Goal: Information Seeking & Learning: Learn about a topic

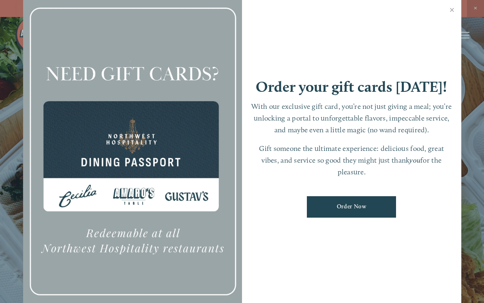
click at [445, 9] on link "Close" at bounding box center [452, 11] width 16 height 23
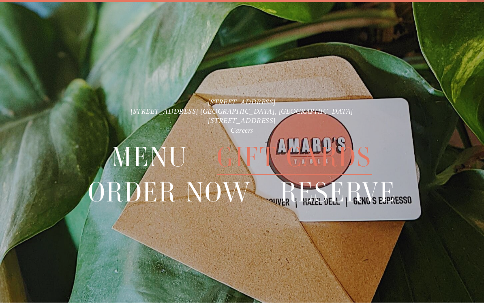
scroll to position [17, 0]
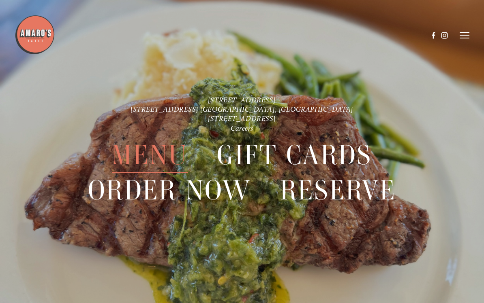
click at [146, 153] on span "Menu" at bounding box center [150, 155] width 76 height 35
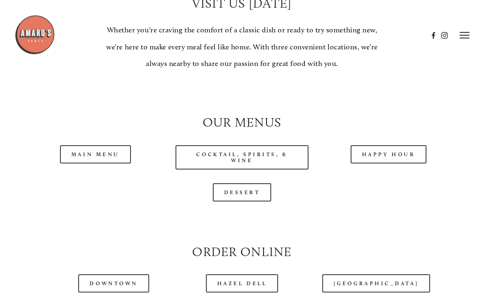
scroll to position [662, 0]
click at [381, 153] on link "Happy Hour" at bounding box center [388, 155] width 76 height 18
click at [94, 152] on link "Main Menu" at bounding box center [95, 154] width 71 height 18
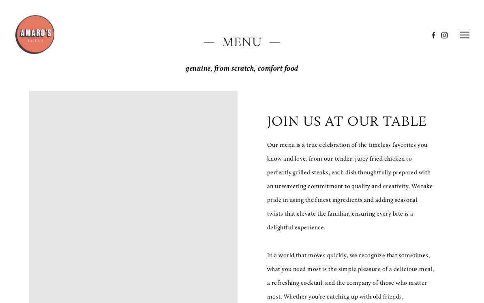
scroll to position [0, 0]
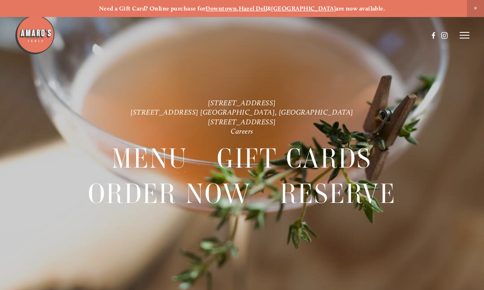
scroll to position [17, 0]
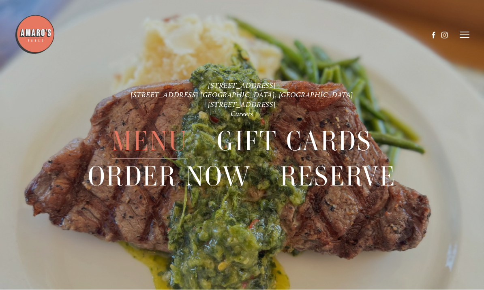
click at [143, 141] on span "Menu" at bounding box center [150, 141] width 76 height 35
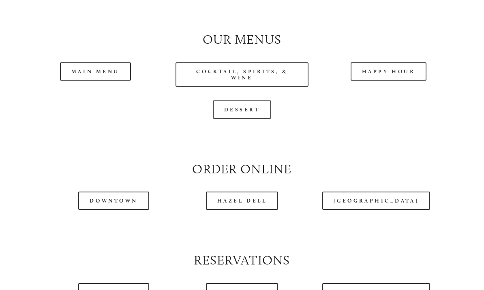
scroll to position [749, 0]
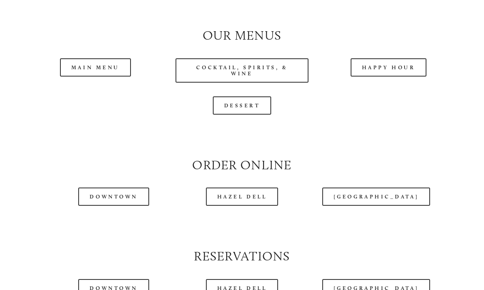
click at [78, 69] on link "Main Menu" at bounding box center [95, 68] width 71 height 18
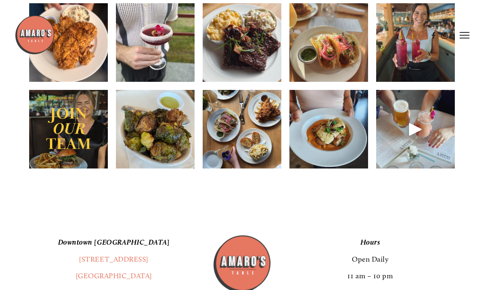
scroll to position [1108, 0]
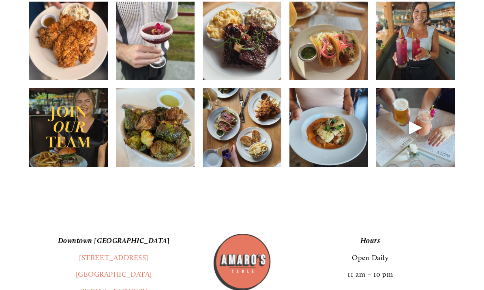
click at [137, 133] on img at bounding box center [155, 128] width 79 height 98
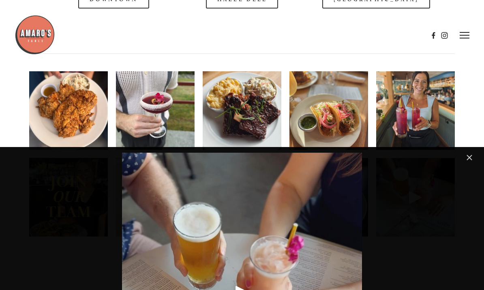
scroll to position [1038, 0]
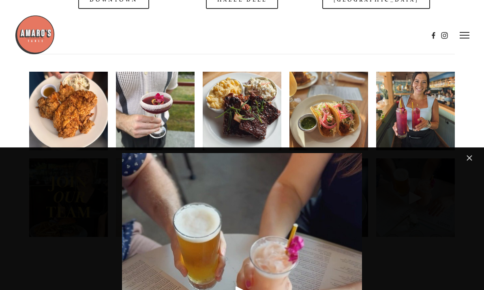
click at [246, 109] on img at bounding box center [241, 110] width 79 height 104
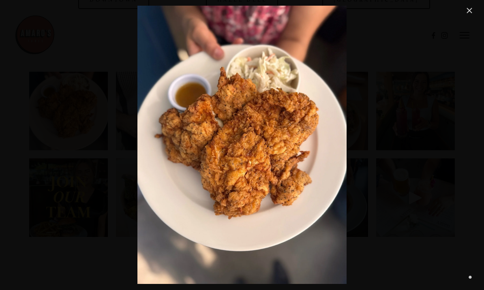
click at [467, 14] on link "Close" at bounding box center [469, 11] width 10 height 10
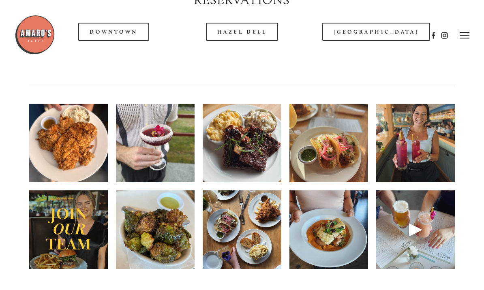
scroll to position [1001, 0]
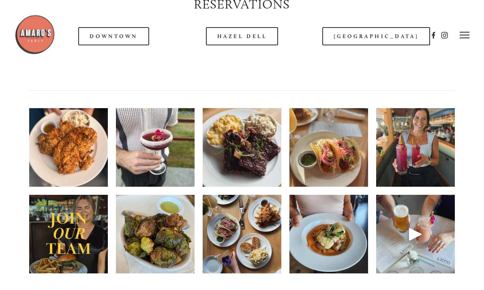
click at [416, 149] on img at bounding box center [415, 147] width 79 height 98
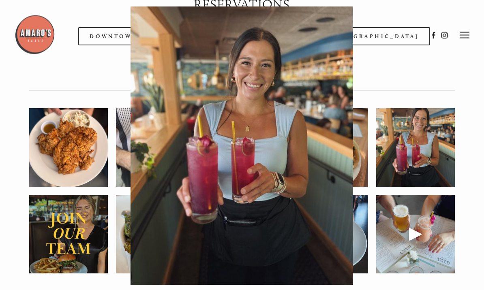
scroll to position [1002, 0]
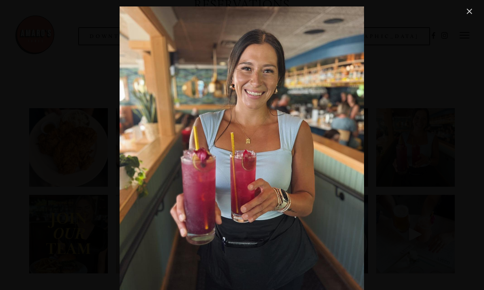
click at [469, 11] on link "Close" at bounding box center [469, 11] width 10 height 10
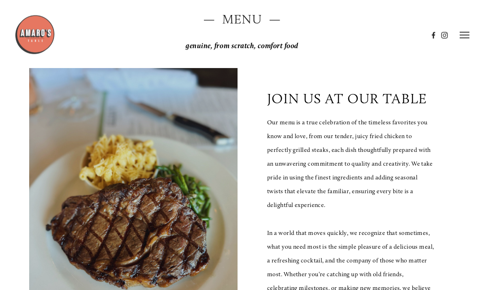
scroll to position [0, 0]
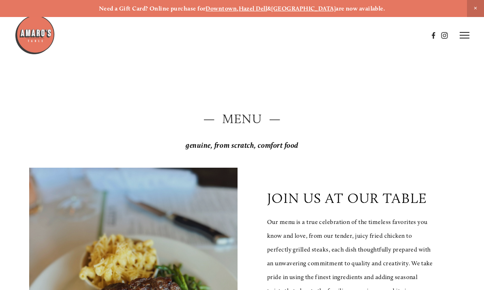
click at [475, 6] on span "Close Announcement" at bounding box center [475, 8] width 17 height 17
